Goal: Navigation & Orientation: Understand site structure

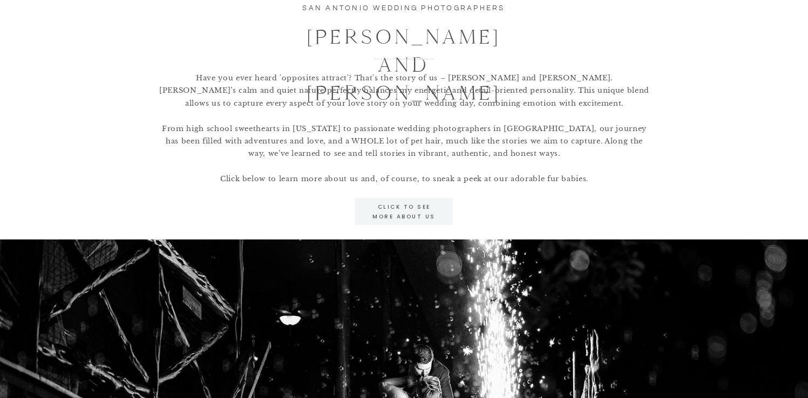
scroll to position [1065, 0]
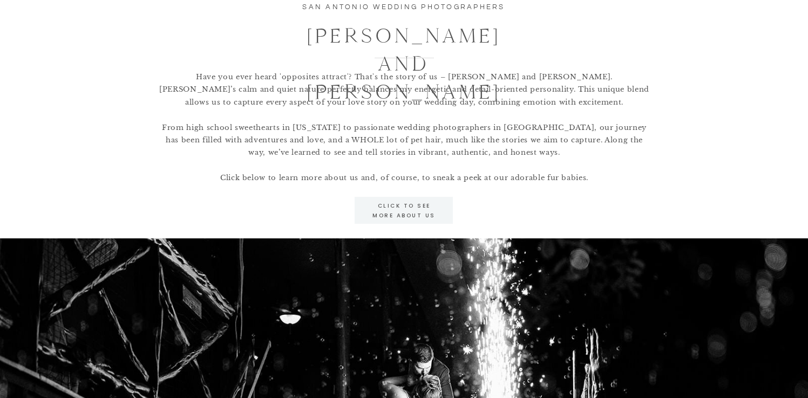
click at [426, 215] on p "click to see more about us" at bounding box center [404, 210] width 82 height 19
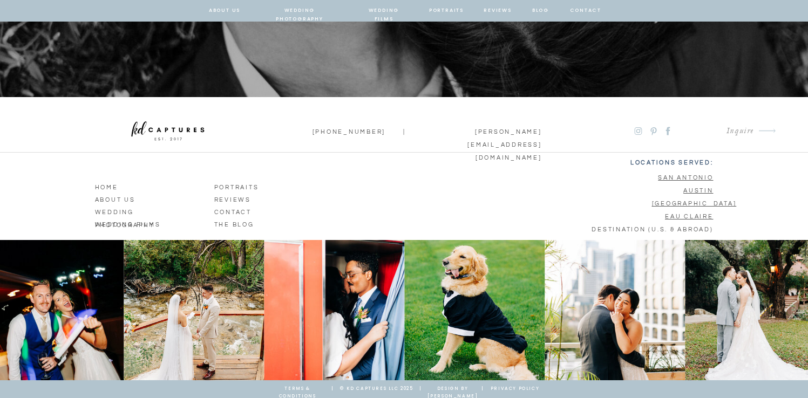
scroll to position [3757, 0]
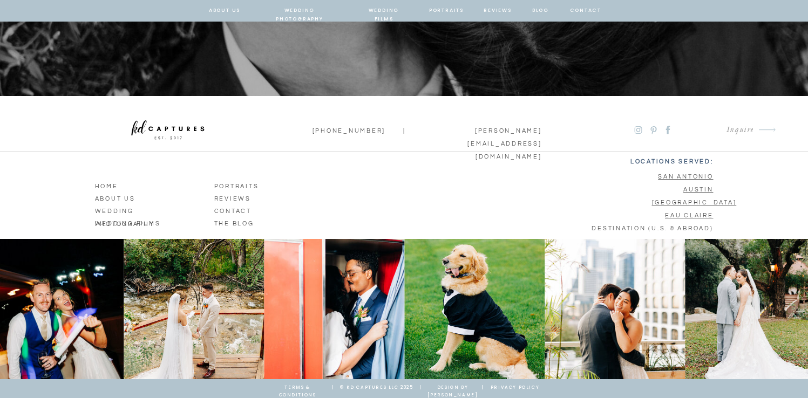
click at [128, 225] on p "wedding films" at bounding box center [129, 223] width 69 height 10
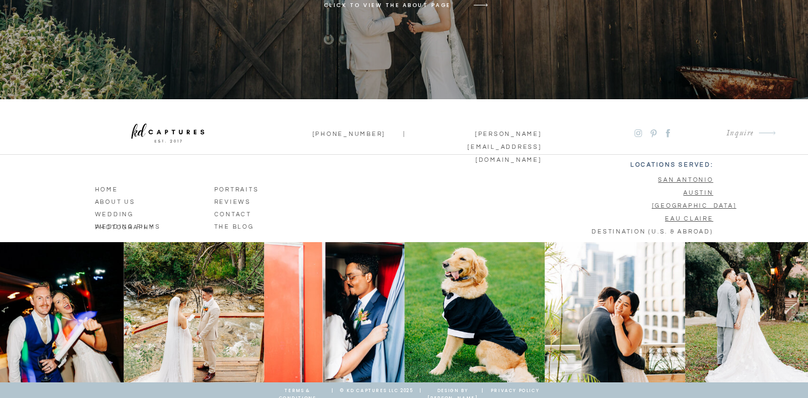
scroll to position [3730, 0]
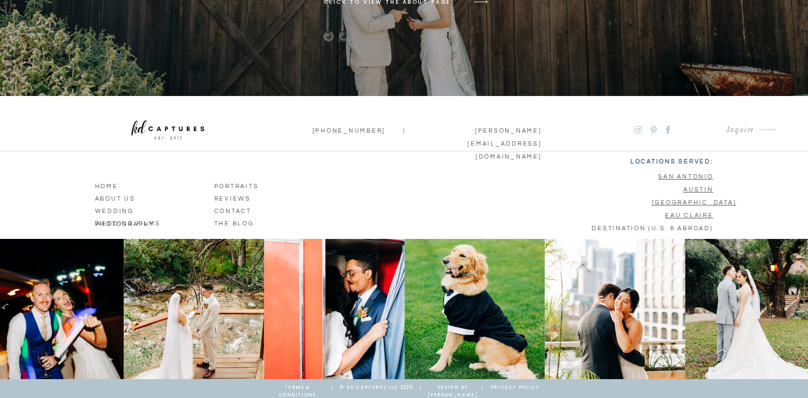
click at [229, 222] on p "The BLOG" at bounding box center [245, 223] width 62 height 10
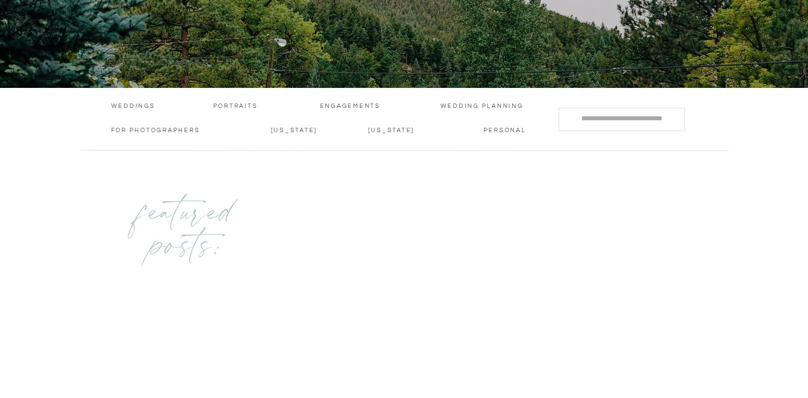
scroll to position [80, 0]
